Goal: Task Accomplishment & Management: Use online tool/utility

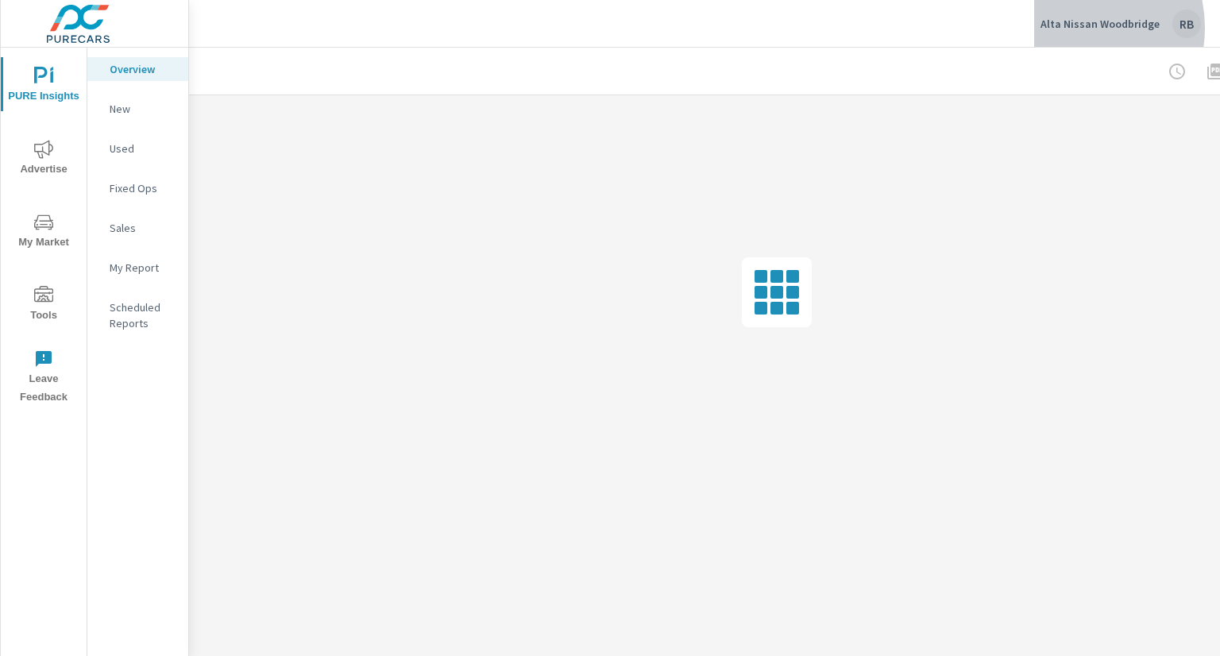
click at [1072, 28] on p "Alta Nissan Woodbridge" at bounding box center [1100, 24] width 119 height 14
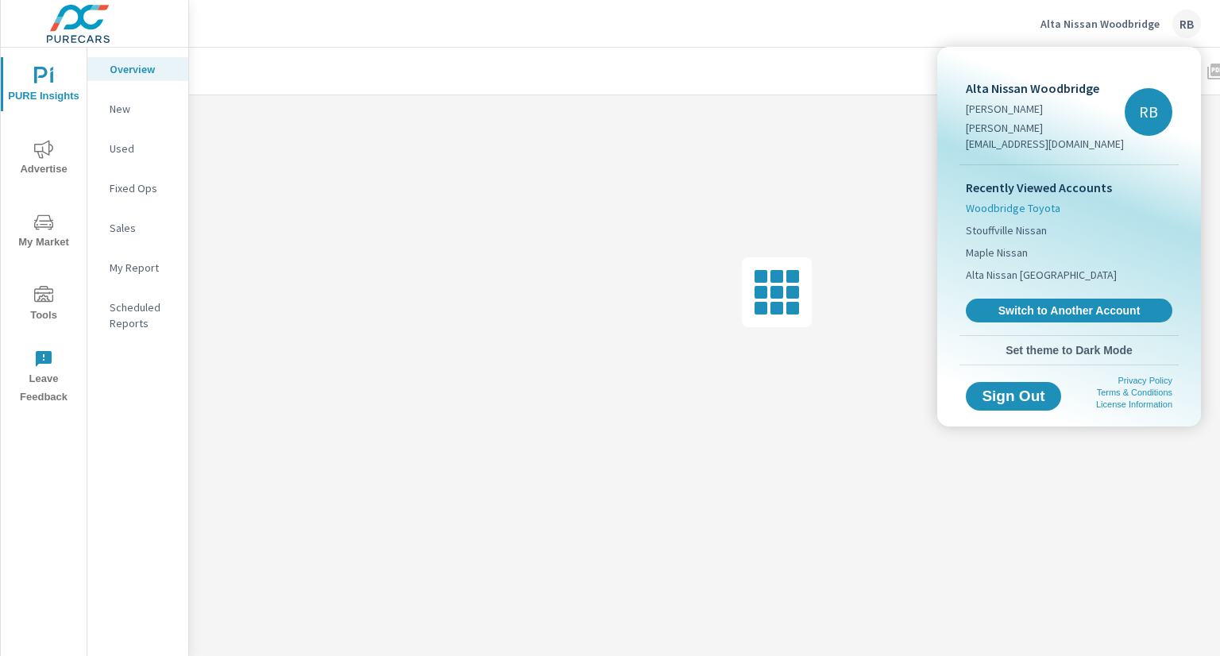
click at [1043, 200] on span "Woodbridge Toyota" at bounding box center [1013, 208] width 95 height 16
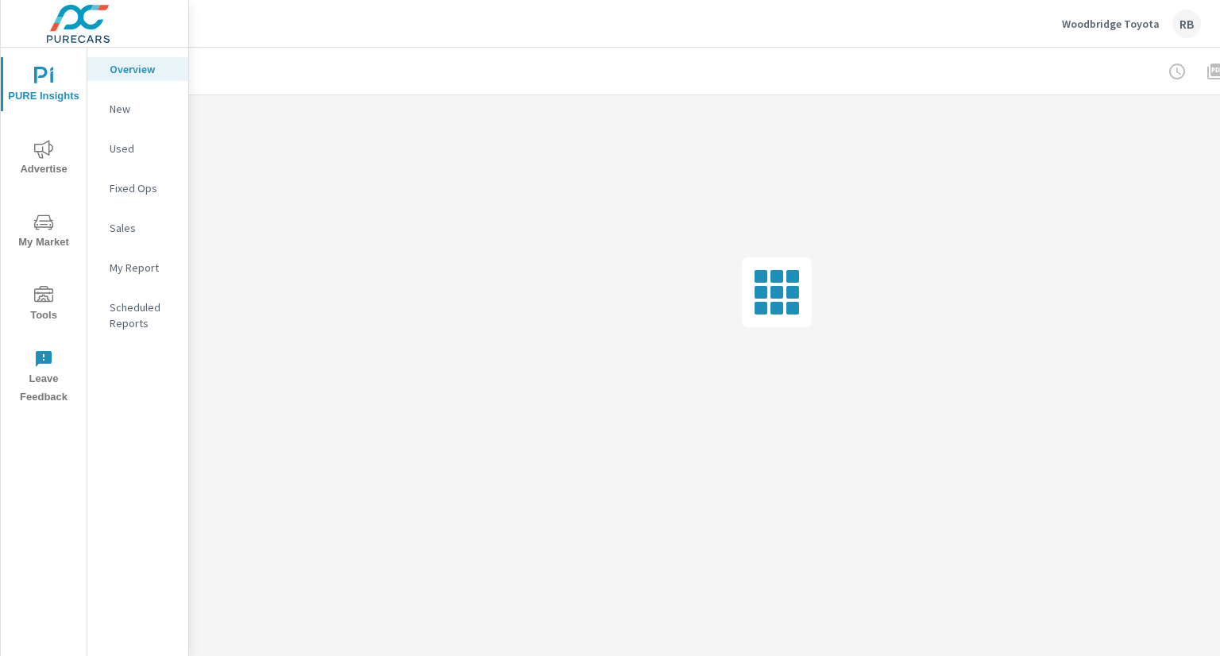
click at [51, 327] on button "Tools" at bounding box center [44, 303] width 86 height 54
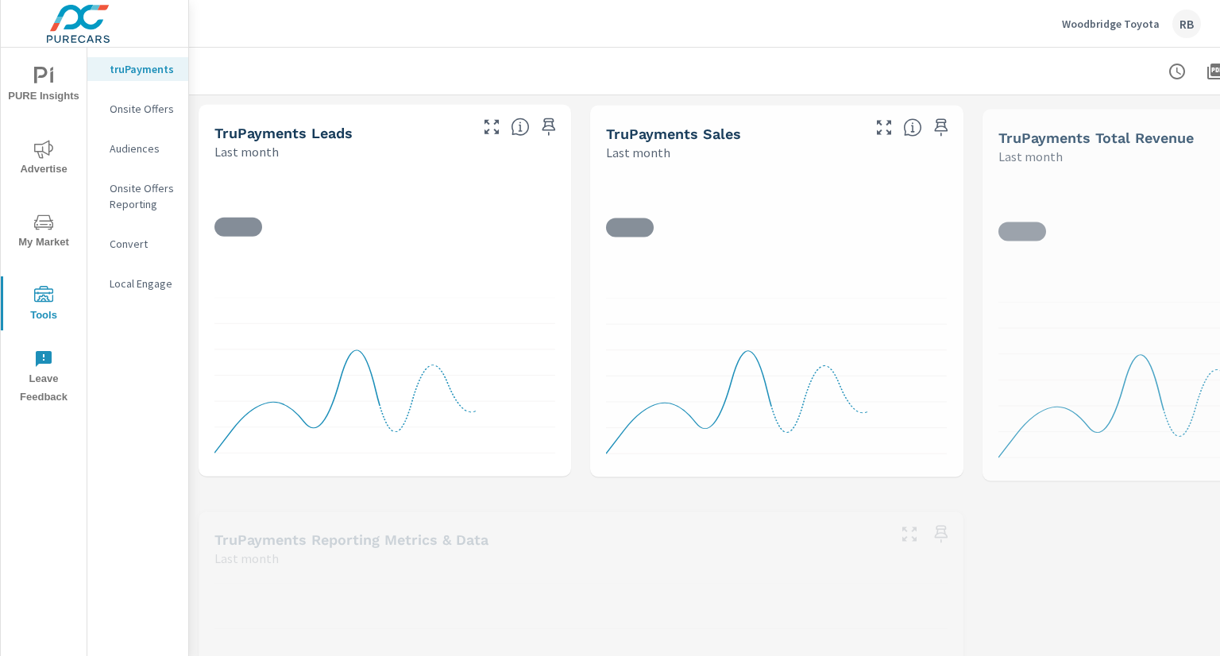
click at [159, 114] on p "Onsite Offers" at bounding box center [143, 109] width 66 height 16
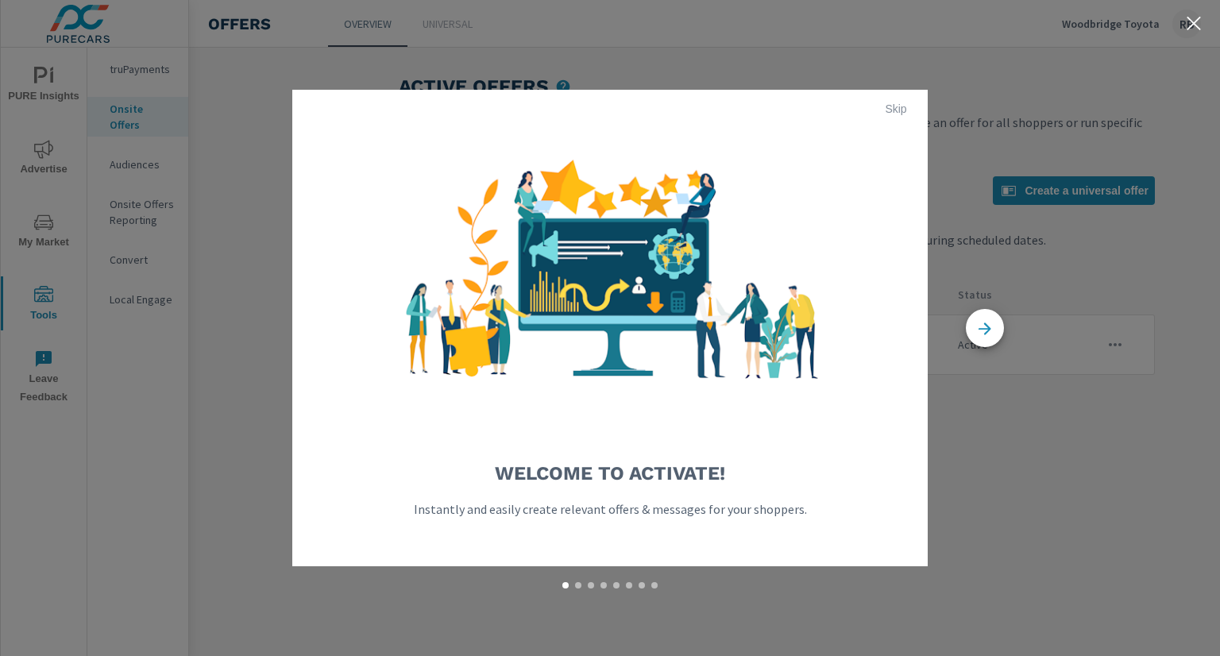
click at [894, 115] on button "Skip" at bounding box center [896, 108] width 51 height 25
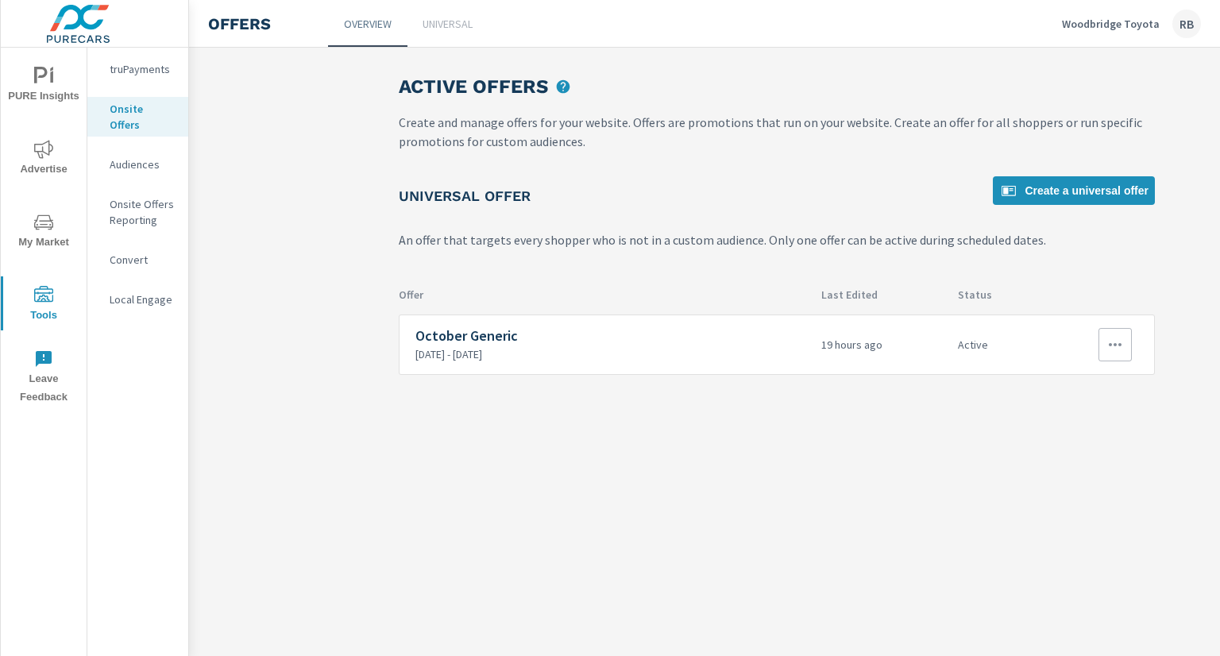
click at [512, 348] on p "10/1/2025 - 10/30/2025" at bounding box center [611, 354] width 393 height 14
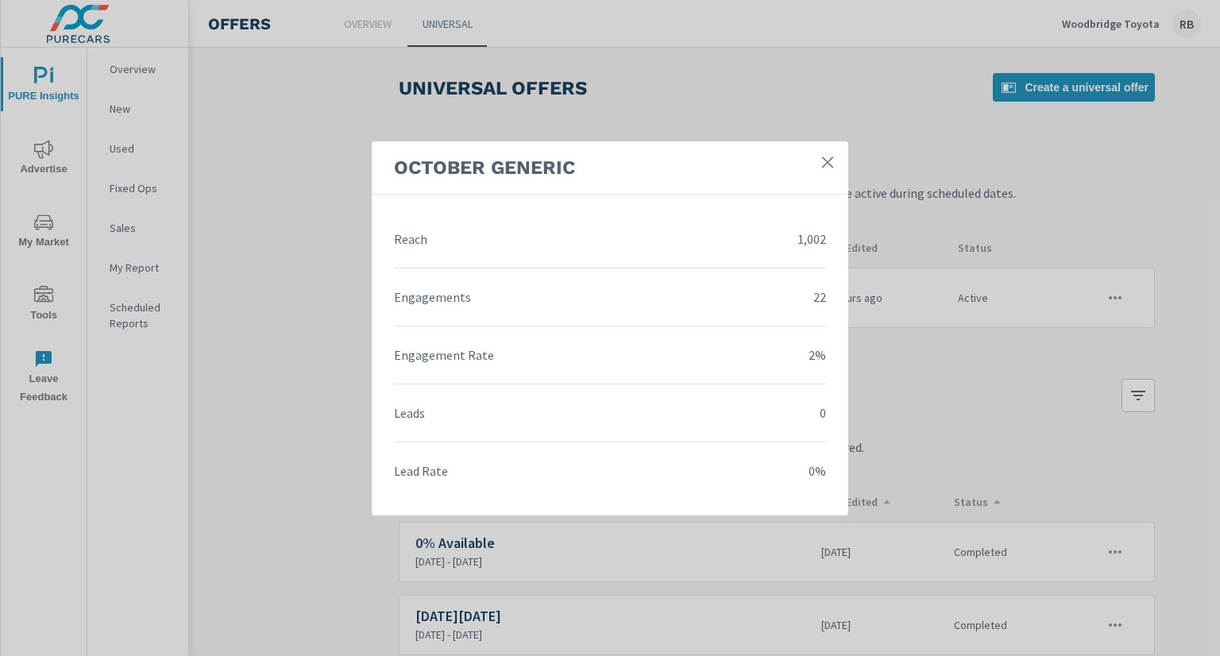
click at [826, 166] on icon at bounding box center [828, 162] width 16 height 16
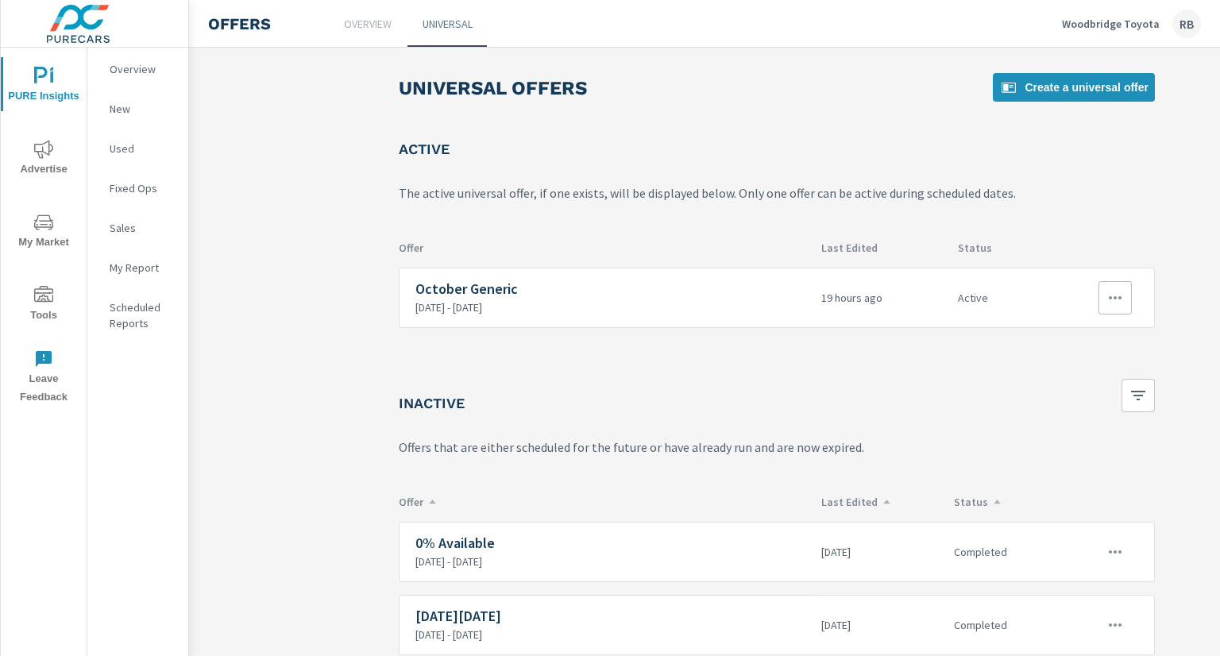
click at [1123, 302] on icon "button" at bounding box center [1115, 297] width 19 height 19
click at [1072, 342] on div "Edit" at bounding box center [1065, 334] width 22 height 19
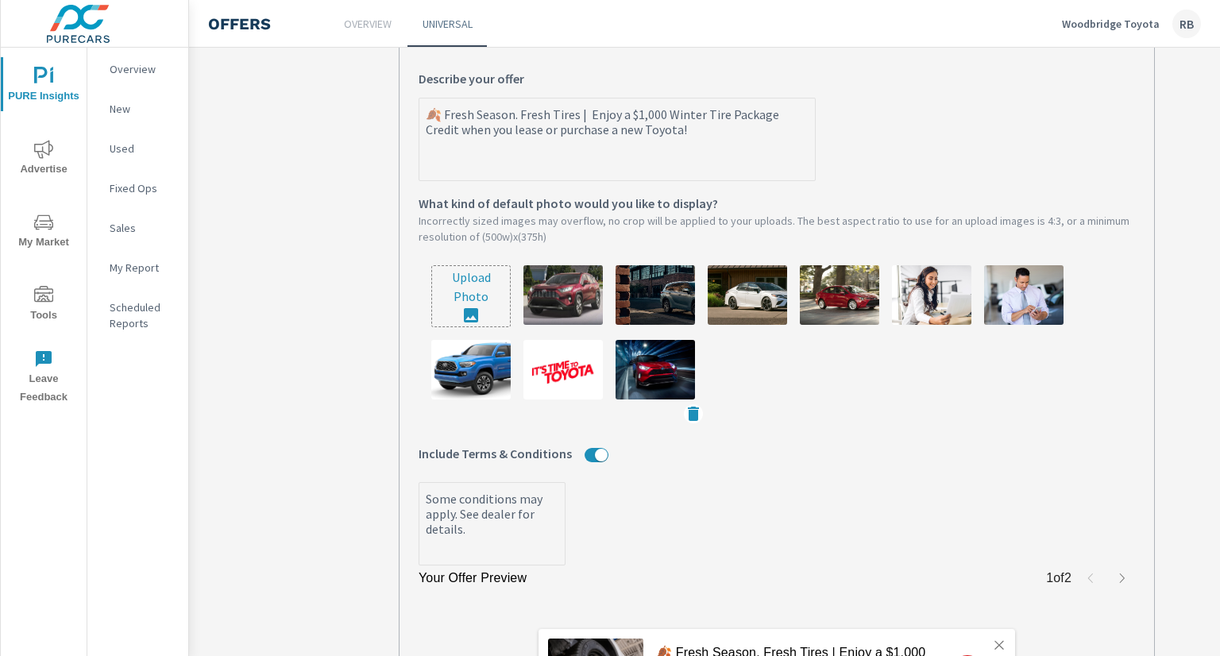
scroll to position [477, 0]
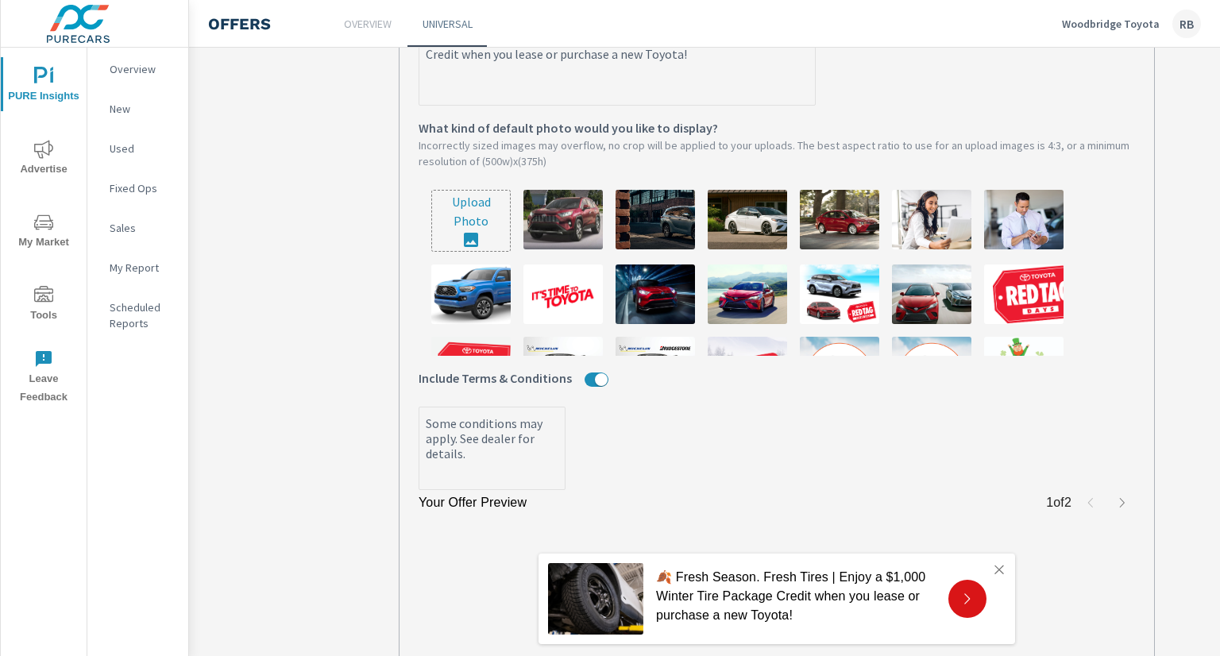
click at [485, 225] on input "file" at bounding box center [471, 221] width 78 height 60
type input "C:\fakepath\891A-25 Woodbridge Toyota OEM_1024 x 576.jpg"
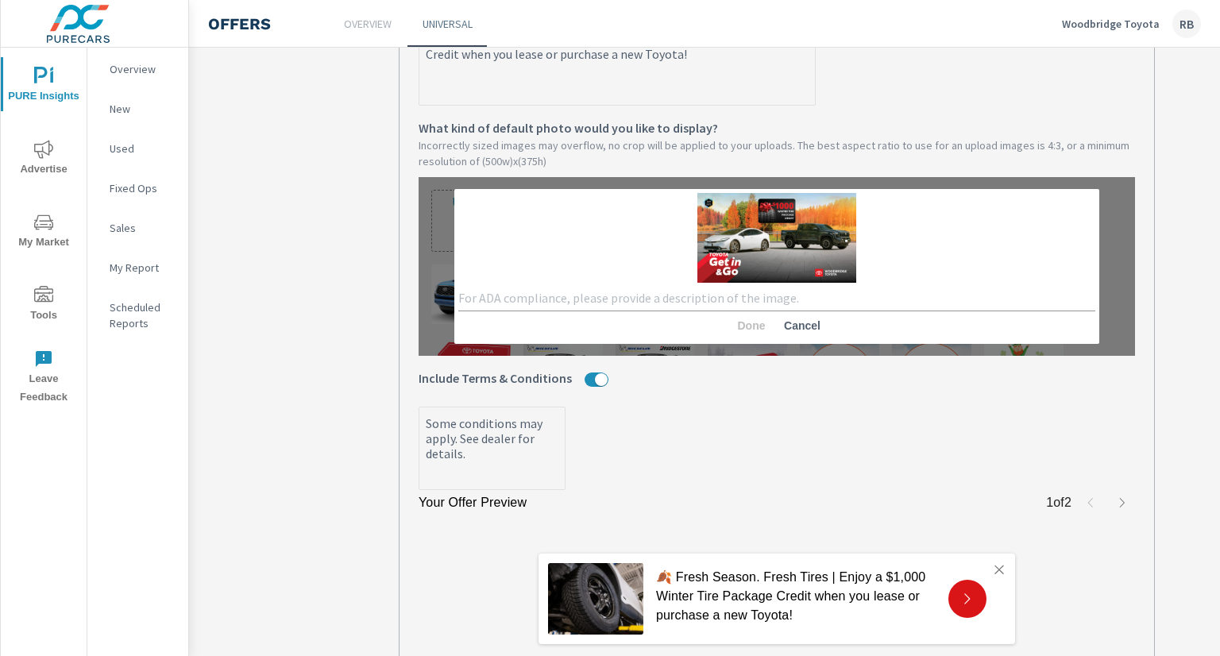
click at [782, 299] on textarea at bounding box center [776, 298] width 637 height 15
type textarea "O"
type textarea "F"
type textarea "Fall Tire Offer"
click at [743, 331] on span "Done" at bounding box center [751, 326] width 38 height 14
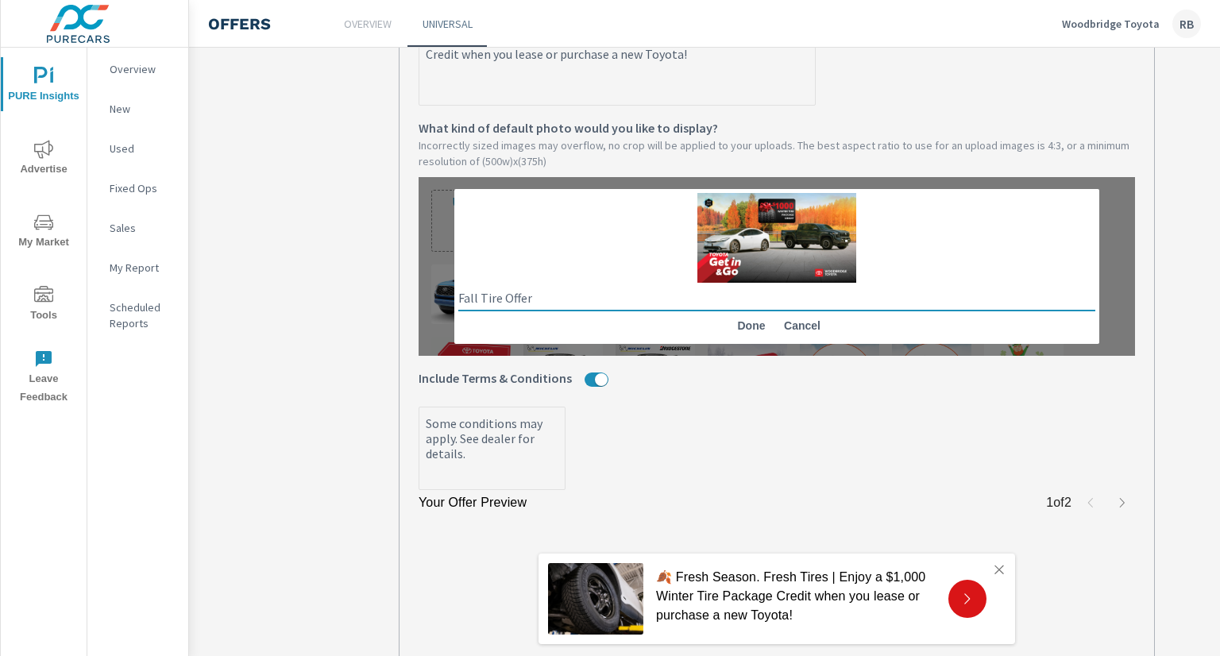
type textarea "x"
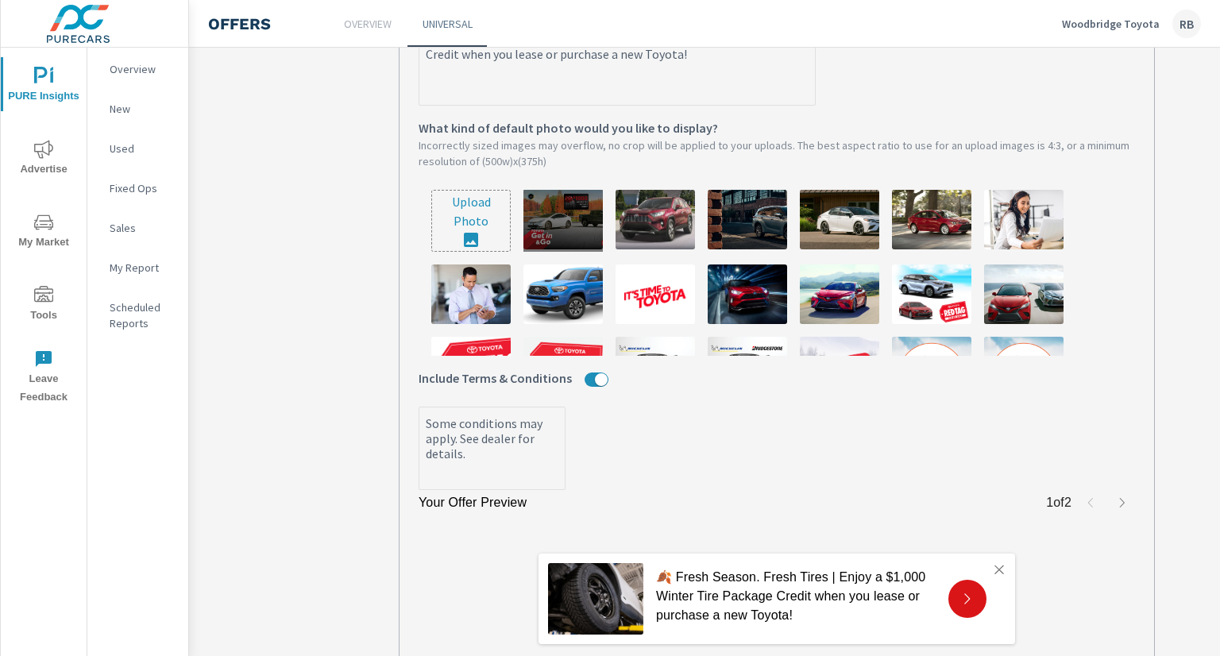
click at [559, 208] on div at bounding box center [562, 221] width 79 height 62
type textarea "x"
click at [577, 237] on img at bounding box center [562, 220] width 79 height 60
type textarea "x"
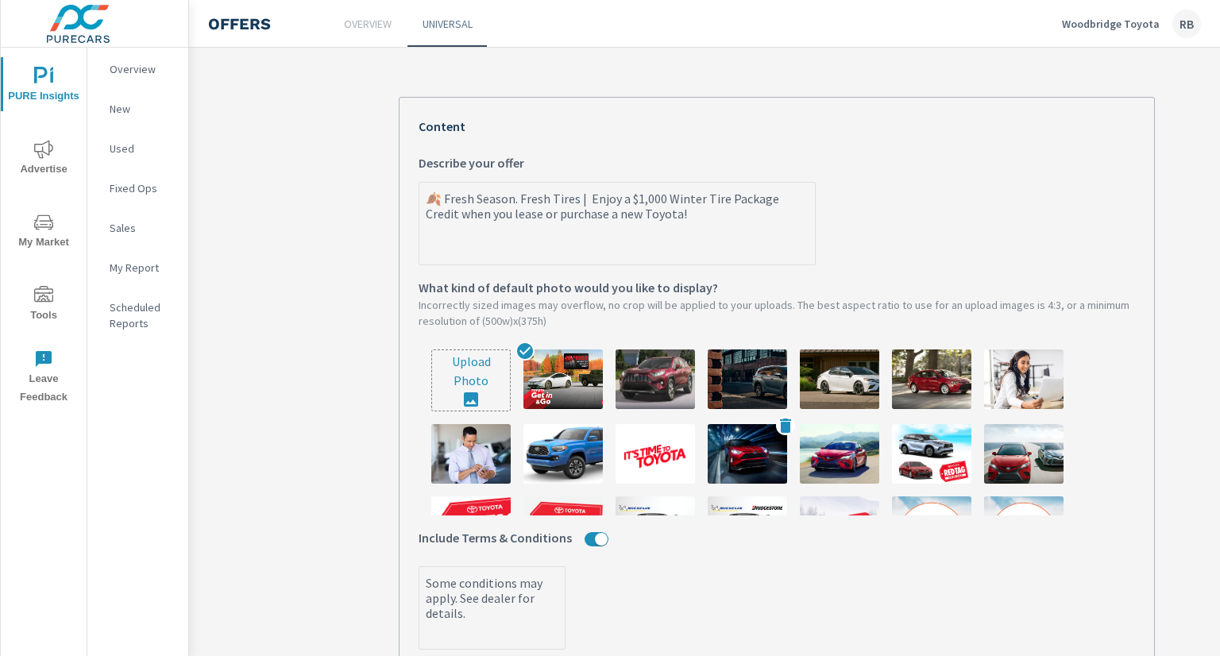
scroll to position [311, 0]
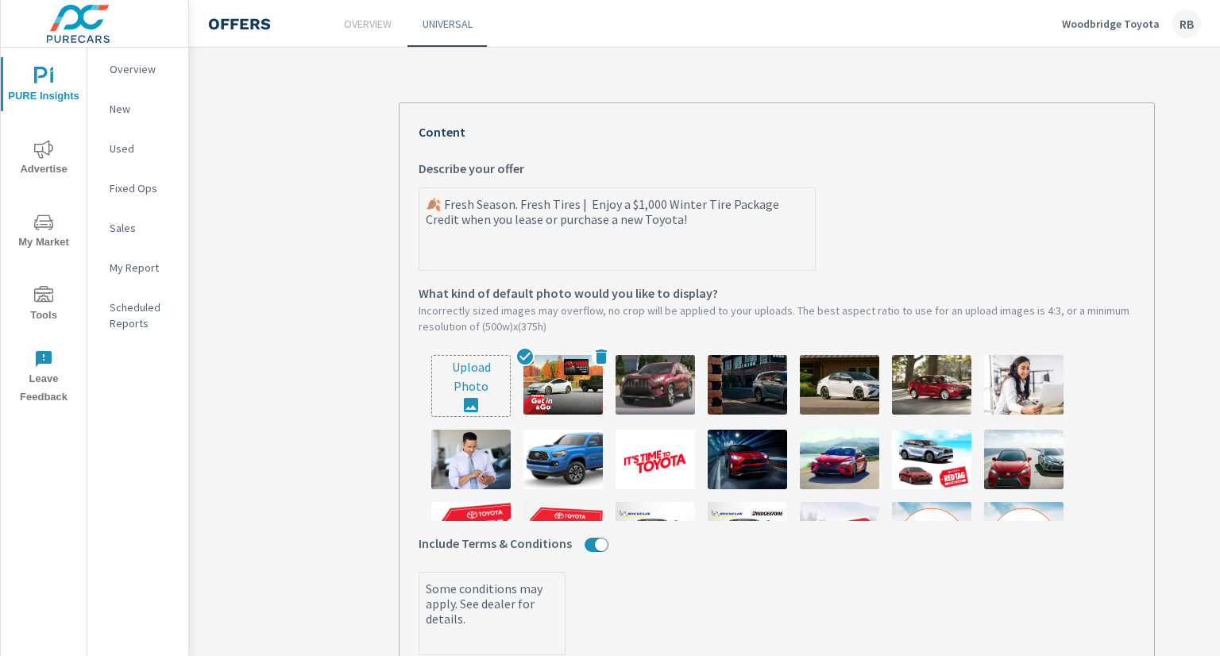
click at [570, 371] on img at bounding box center [562, 385] width 79 height 60
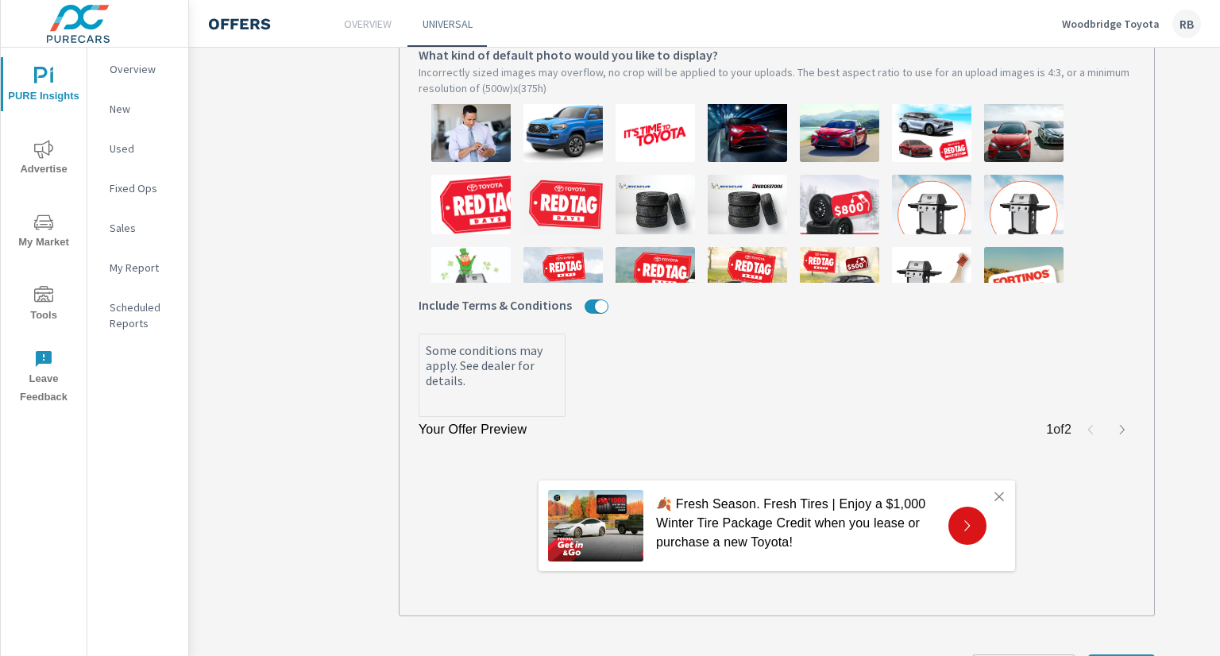
scroll to position [159, 0]
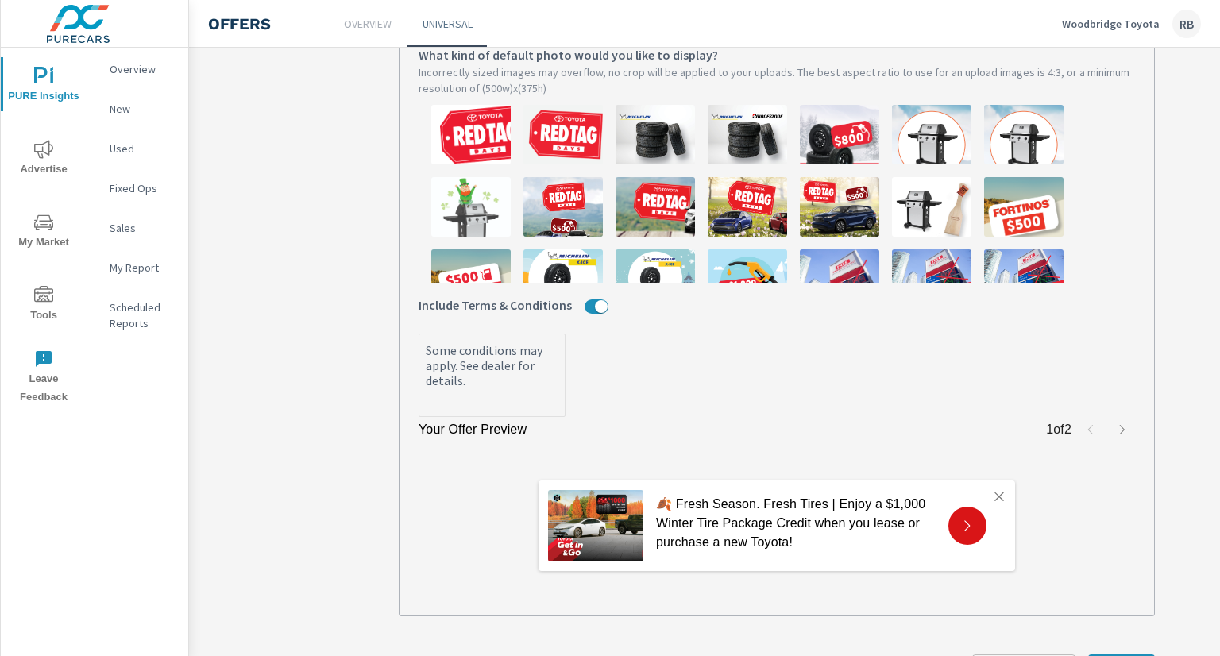
click at [923, 350] on label "Some conditions may apply. See dealer for details. x" at bounding box center [777, 375] width 716 height 83
click at [565, 350] on textarea "Some conditions may apply. See dealer for details." at bounding box center [491, 376] width 145 height 79
type textarea "x"
